Goal: Find specific page/section: Find specific page/section

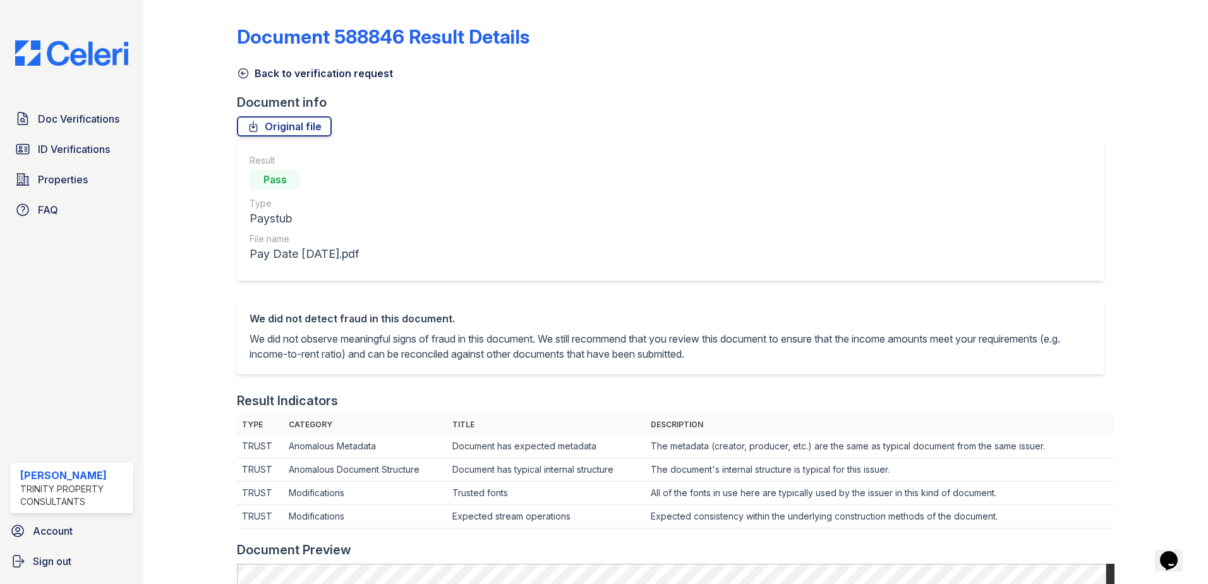
click at [242, 79] on icon at bounding box center [243, 73] width 13 height 13
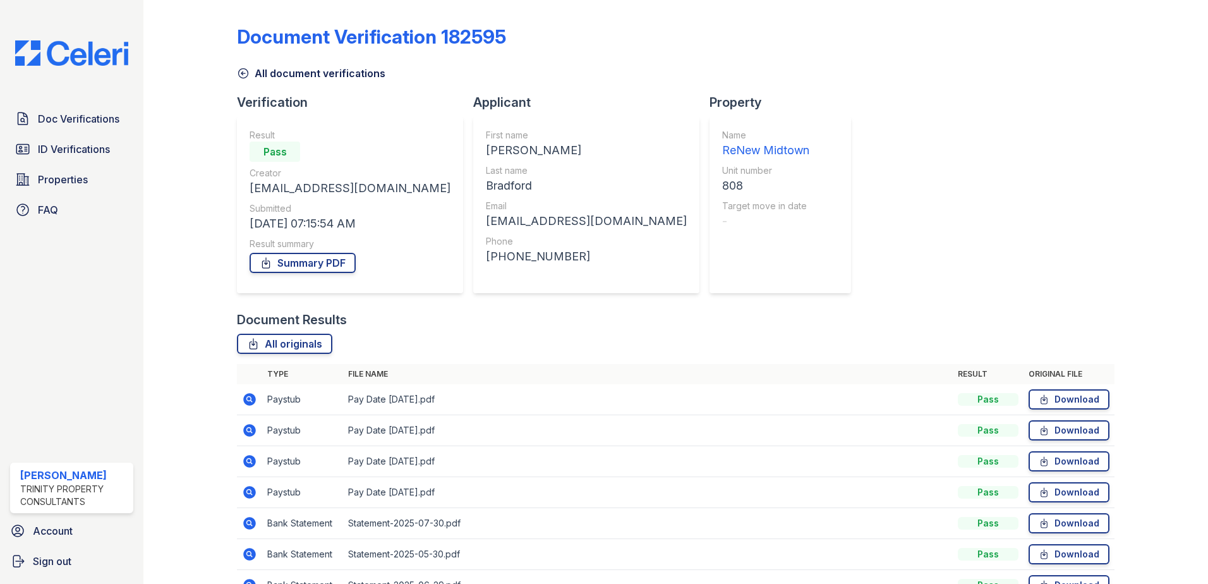
click at [246, 73] on icon at bounding box center [243, 73] width 13 height 13
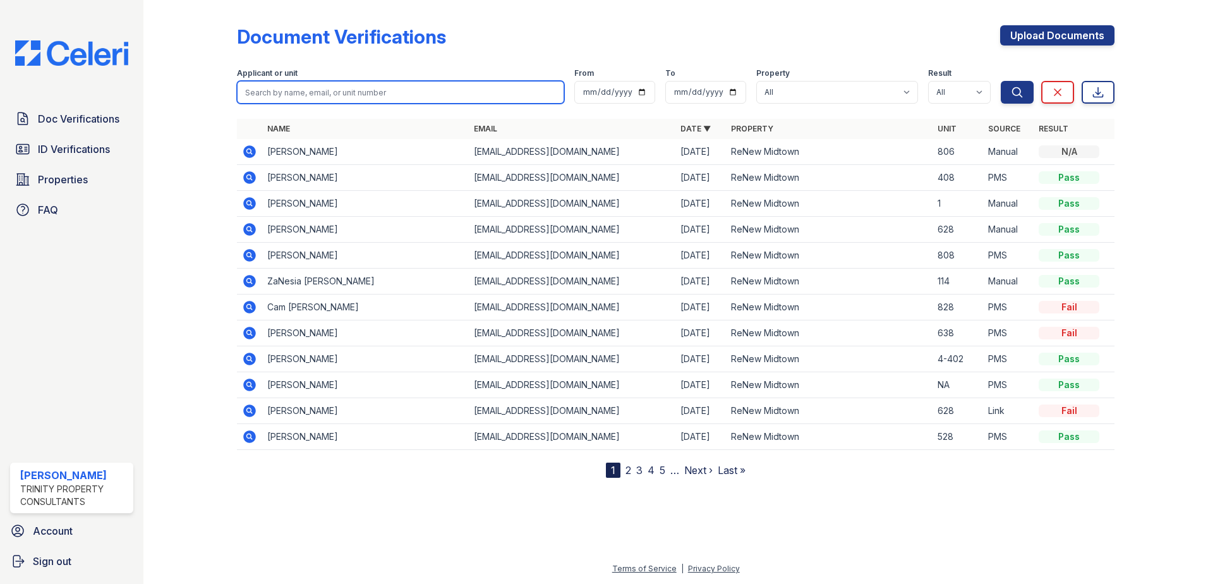
click at [268, 90] on input "search" at bounding box center [400, 92] width 327 height 23
type input "aaron jordan"
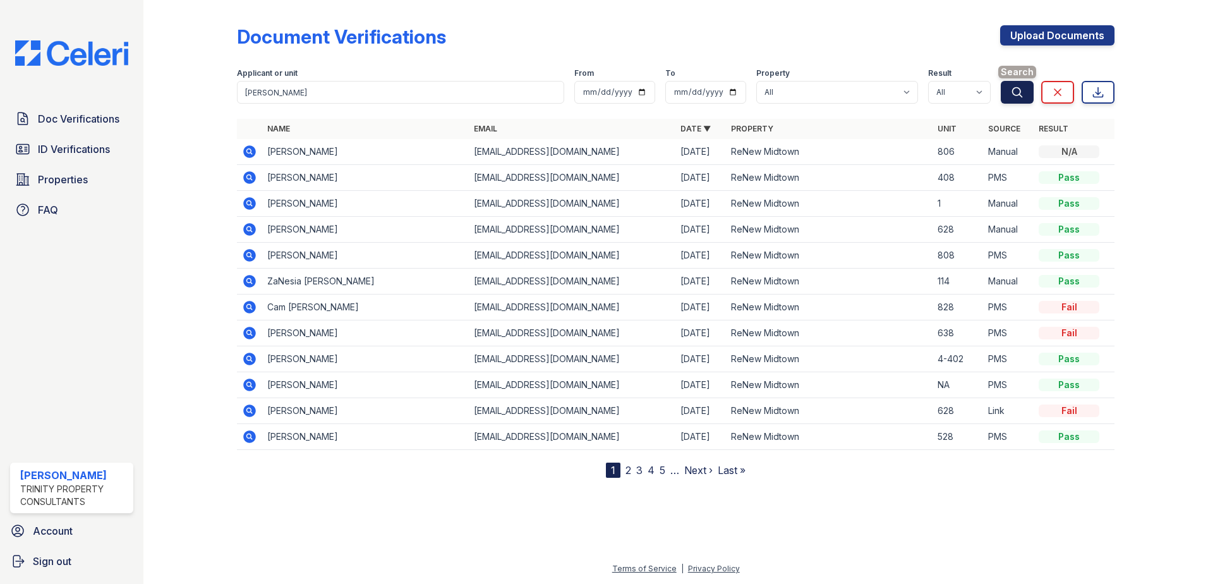
click at [1019, 96] on icon "submit" at bounding box center [1017, 92] width 13 height 13
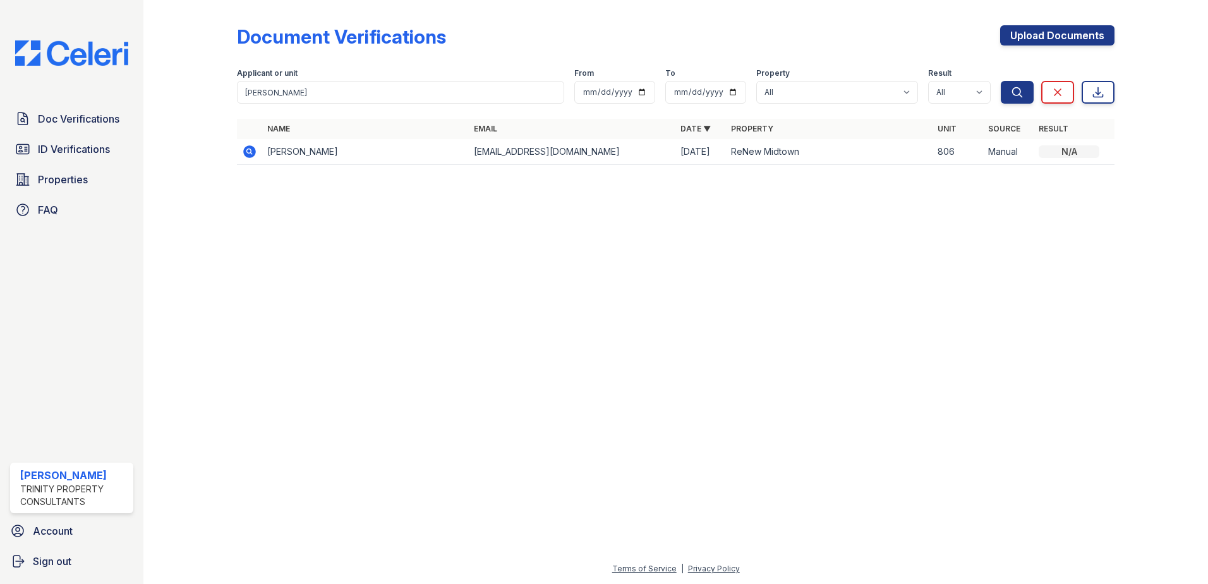
click at [254, 150] on icon at bounding box center [249, 151] width 13 height 13
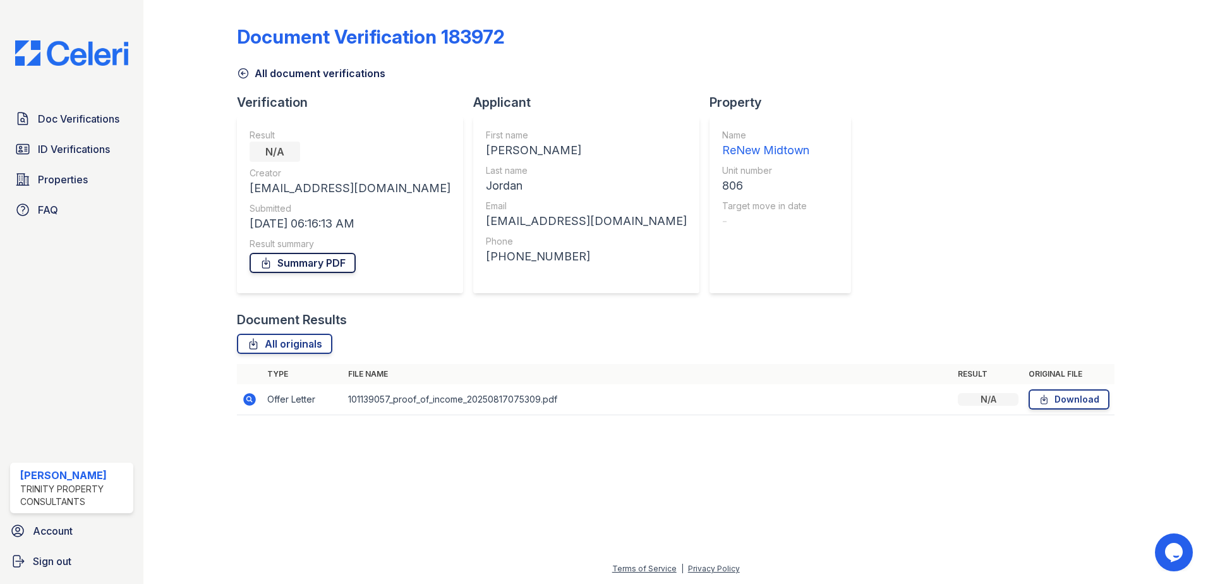
click at [322, 263] on link "Summary PDF" at bounding box center [303, 263] width 106 height 20
